Goal: Find specific page/section: Find specific page/section

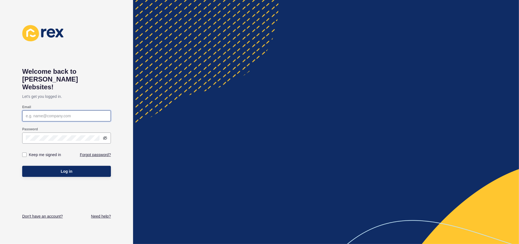
click at [97, 113] on input "Email" at bounding box center [66, 116] width 81 height 6
type input "[EMAIL_ADDRESS][DOMAIN_NAME]"
click at [22, 166] on button "Log in" at bounding box center [66, 171] width 89 height 11
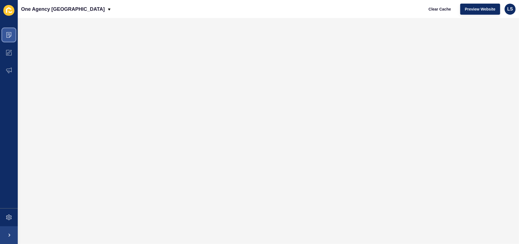
click at [13, 33] on span at bounding box center [9, 35] width 18 height 18
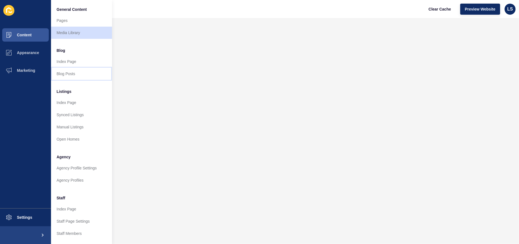
click at [73, 73] on link "Blog Posts" at bounding box center [81, 74] width 61 height 12
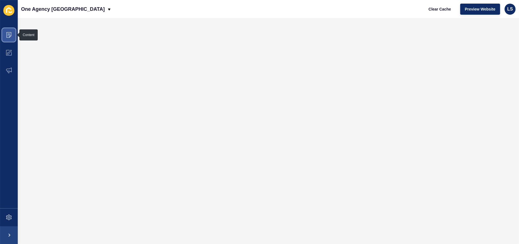
click at [8, 32] on span at bounding box center [9, 35] width 18 height 18
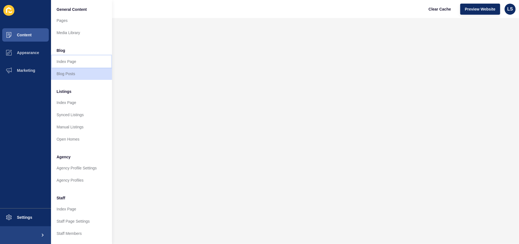
click at [73, 59] on link "Index Page" at bounding box center [81, 61] width 61 height 12
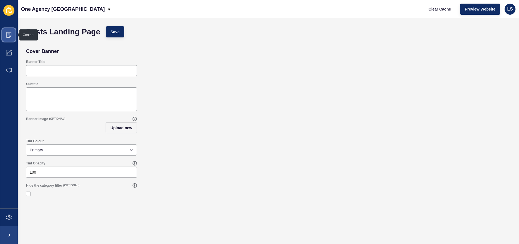
click at [10, 35] on icon at bounding box center [8, 35] width 3 height 0
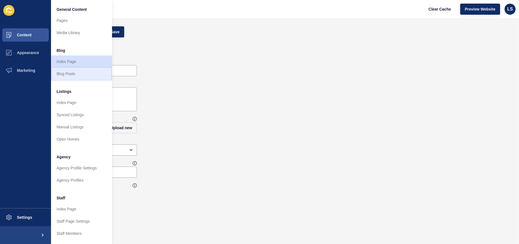
click at [67, 75] on link "Blog Posts" at bounding box center [81, 74] width 61 height 12
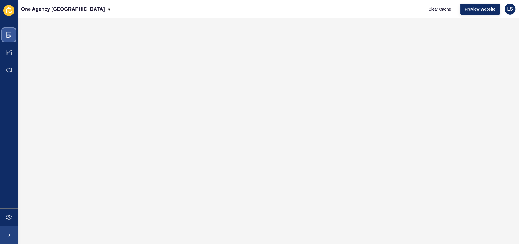
click at [12, 35] on span at bounding box center [9, 35] width 18 height 18
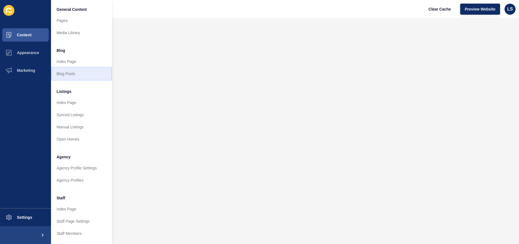
click at [67, 76] on link "Blog Posts" at bounding box center [81, 74] width 61 height 12
